Goal: Information Seeking & Learning: Learn about a topic

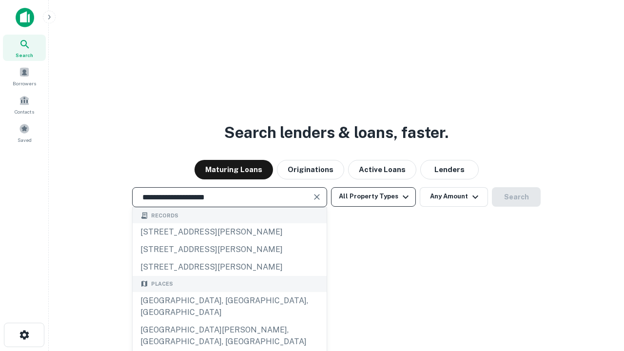
click at [229, 321] on div "Santa Monica, CA, USA" at bounding box center [230, 306] width 194 height 29
click at [374, 197] on button "All Property Types" at bounding box center [373, 197] width 85 height 20
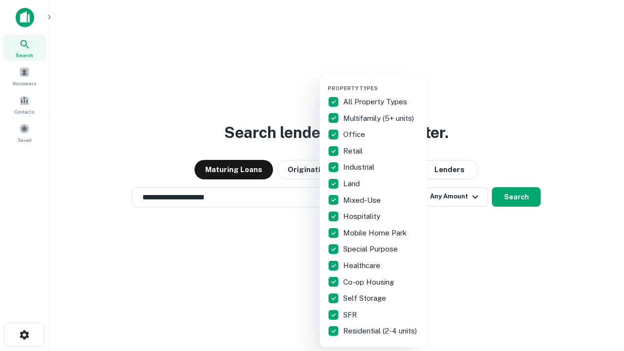
type input "**********"
click at [381, 82] on button "button" at bounding box center [381, 82] width 107 height 0
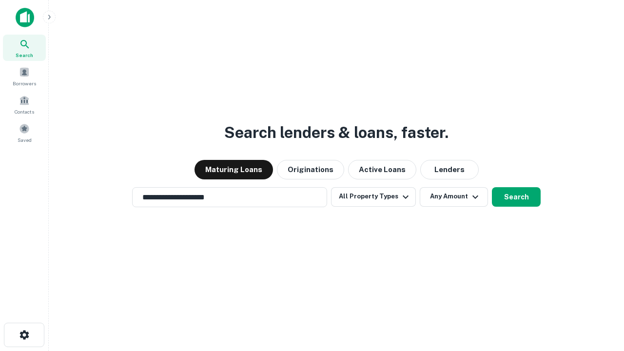
scroll to position [15, 0]
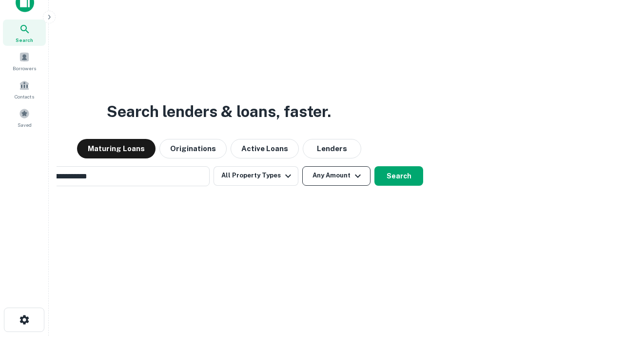
click at [302, 166] on button "Any Amount" at bounding box center [336, 176] width 68 height 20
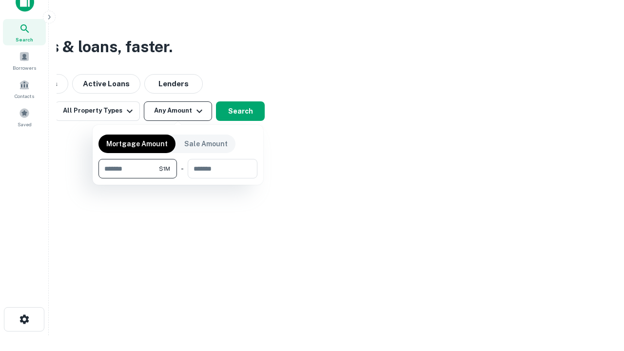
type input "*******"
click at [178, 179] on button "button" at bounding box center [178, 179] width 159 height 0
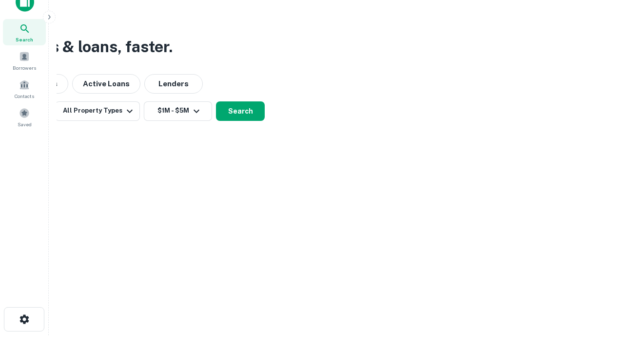
scroll to position [15, 0]
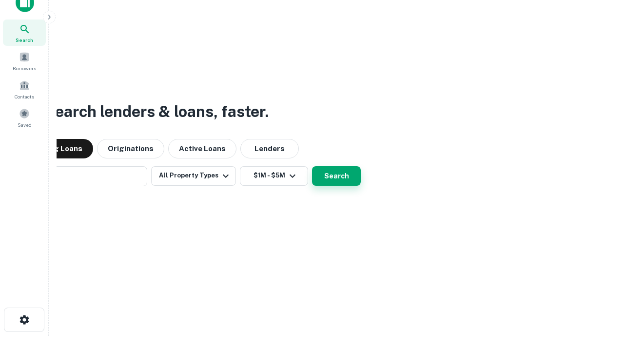
click at [312, 166] on button "Search" at bounding box center [336, 176] width 49 height 20
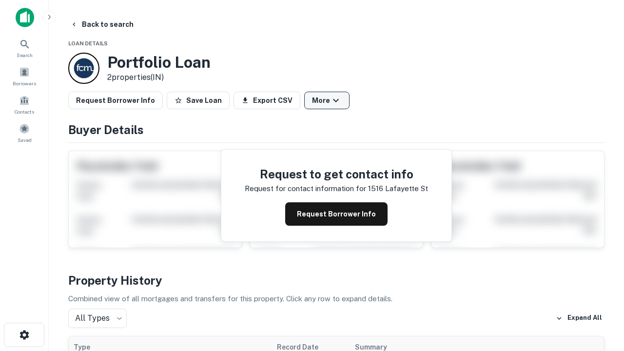
click at [327, 100] on button "More" at bounding box center [326, 101] width 45 height 18
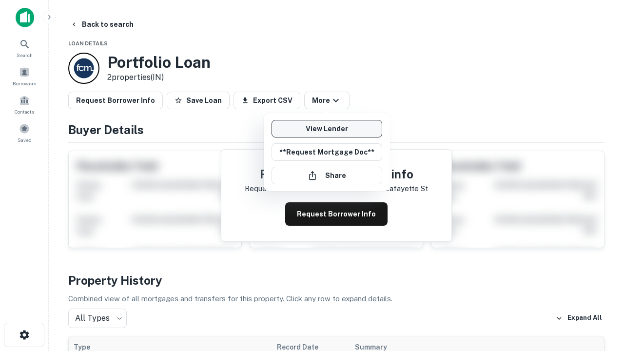
click at [327, 129] on link "View Lender" at bounding box center [327, 129] width 111 height 18
